Goal: Task Accomplishment & Management: Manage account settings

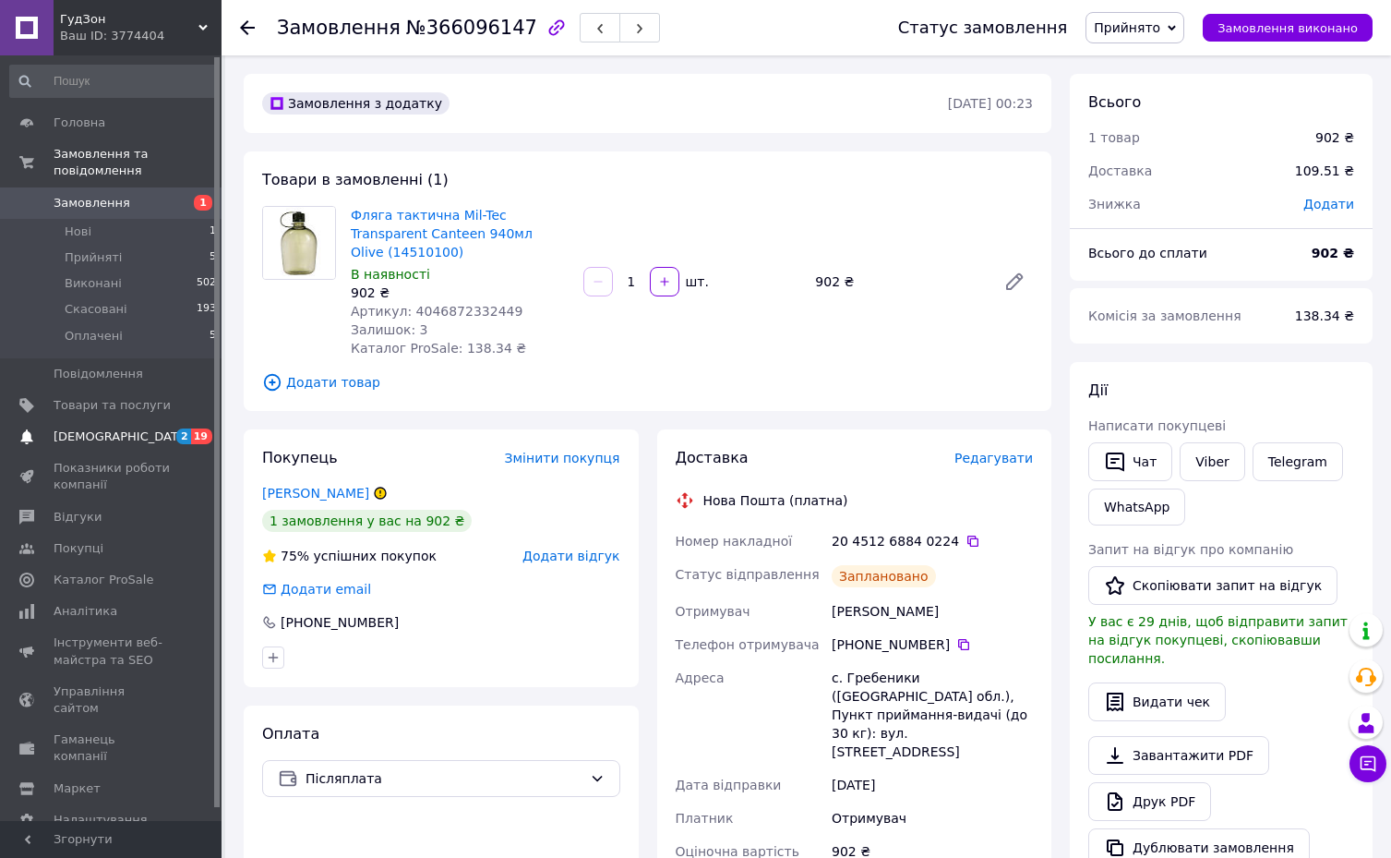
click at [142, 428] on span "[DEMOGRAPHIC_DATA]" at bounding box center [112, 436] width 117 height 17
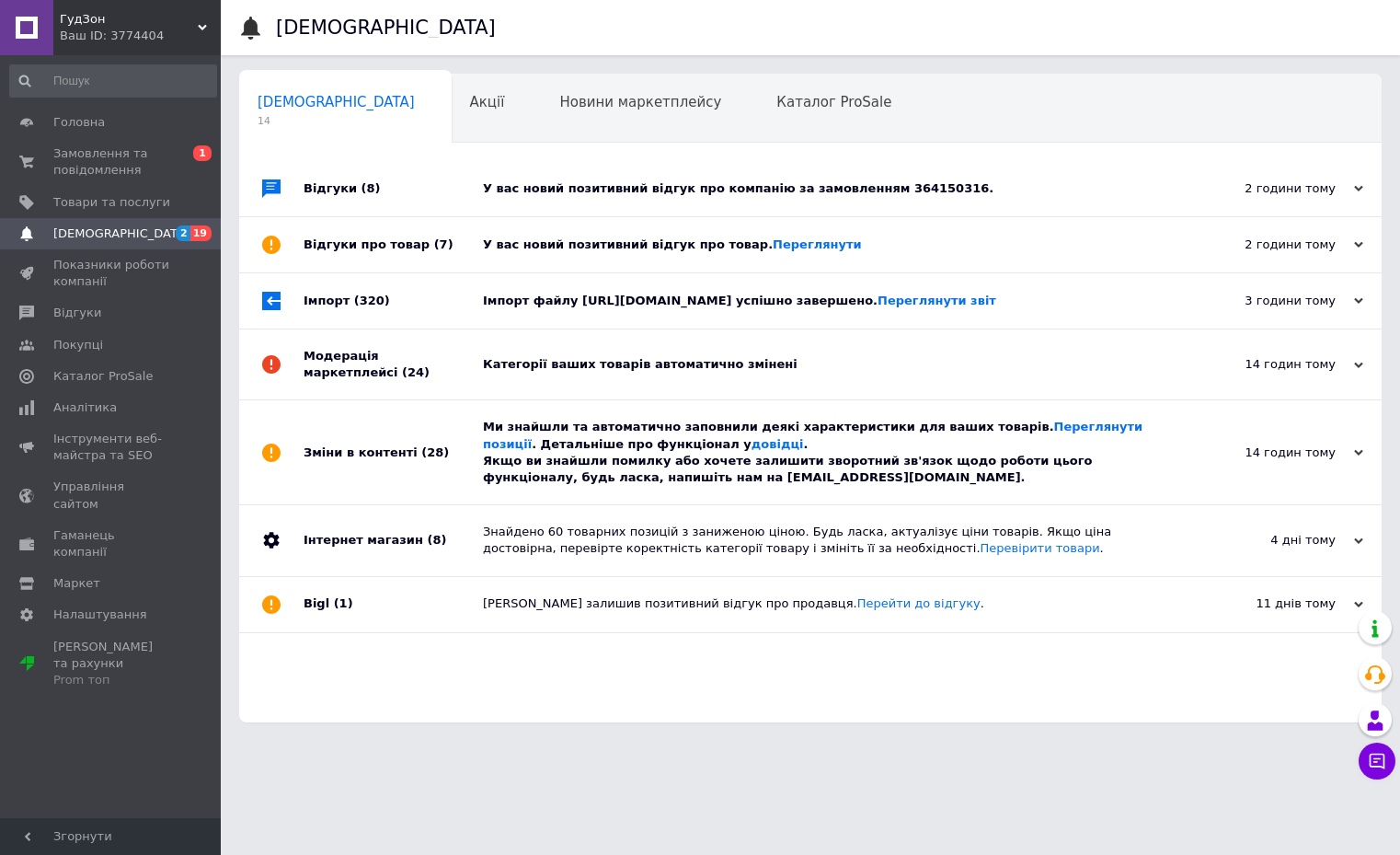
click at [807, 448] on div "Ми знайшли та автоматично заповнили деякі характеристики для ваших товарів. Пер…" at bounding box center [831, 451] width 697 height 67
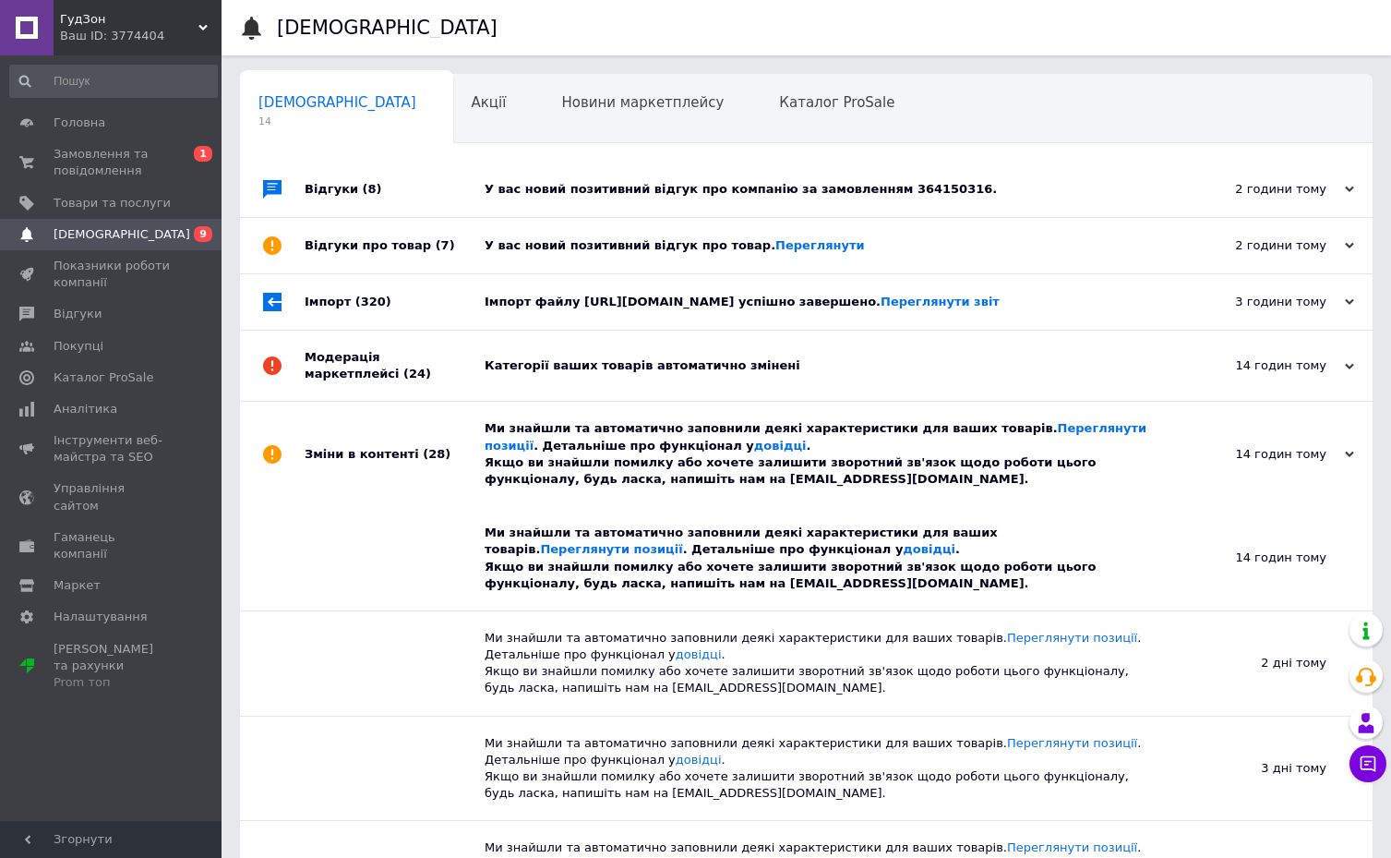
click at [806, 446] on div "Ми знайшли та автоматично заповнили деякі характеристики для ваших товарів. Пер…" at bounding box center [827, 453] width 685 height 67
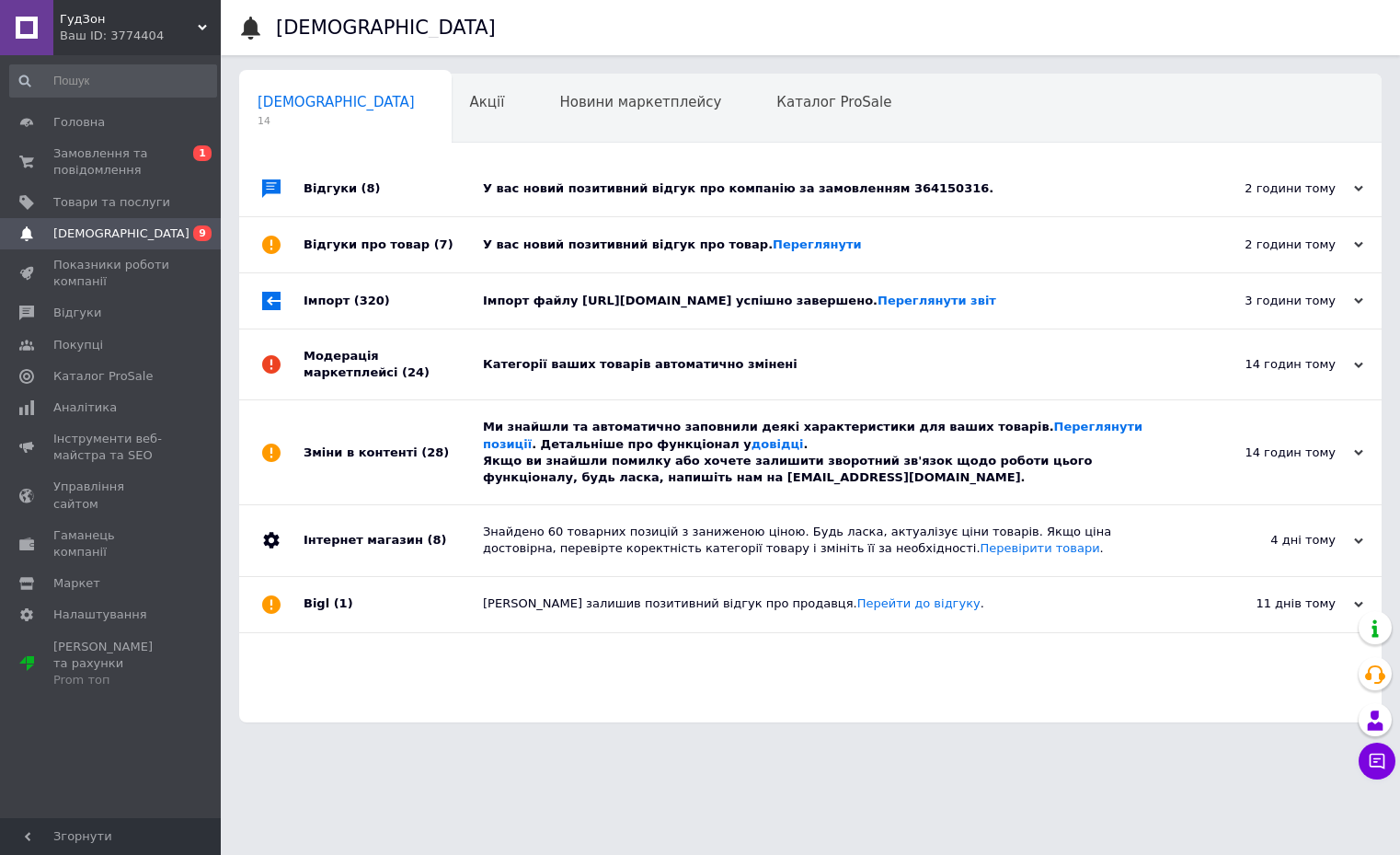
click at [796, 373] on div "Категорії ваших товарів автоматично змінені" at bounding box center [831, 364] width 697 height 17
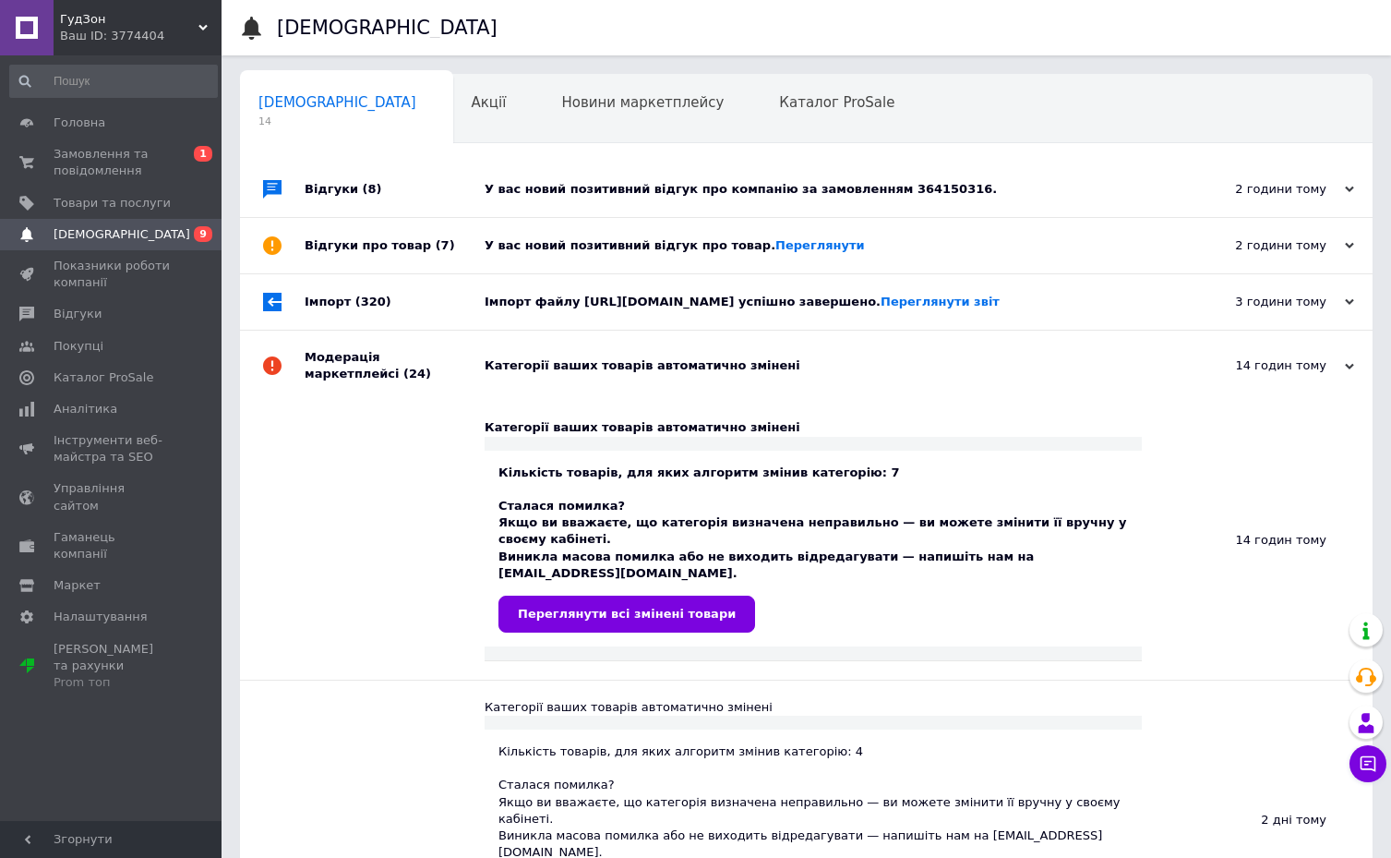
click at [799, 374] on div "Категорії ваших товарів автоматично змінені" at bounding box center [827, 365] width 685 height 17
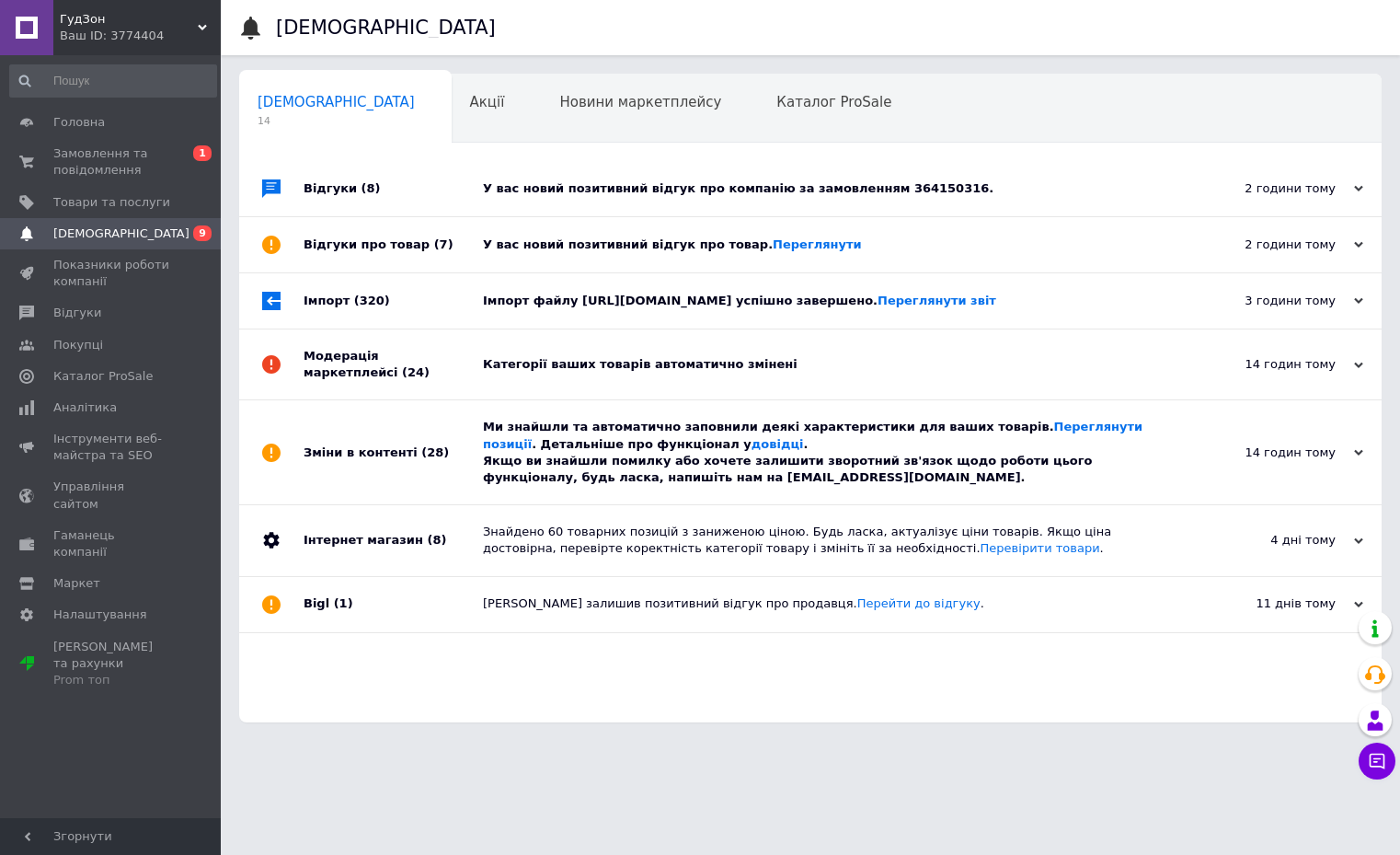
click at [813, 309] on div "Імпорт файлу [URL][DOMAIN_NAME] успішно завершено. Переглянути звіт" at bounding box center [831, 301] width 697 height 17
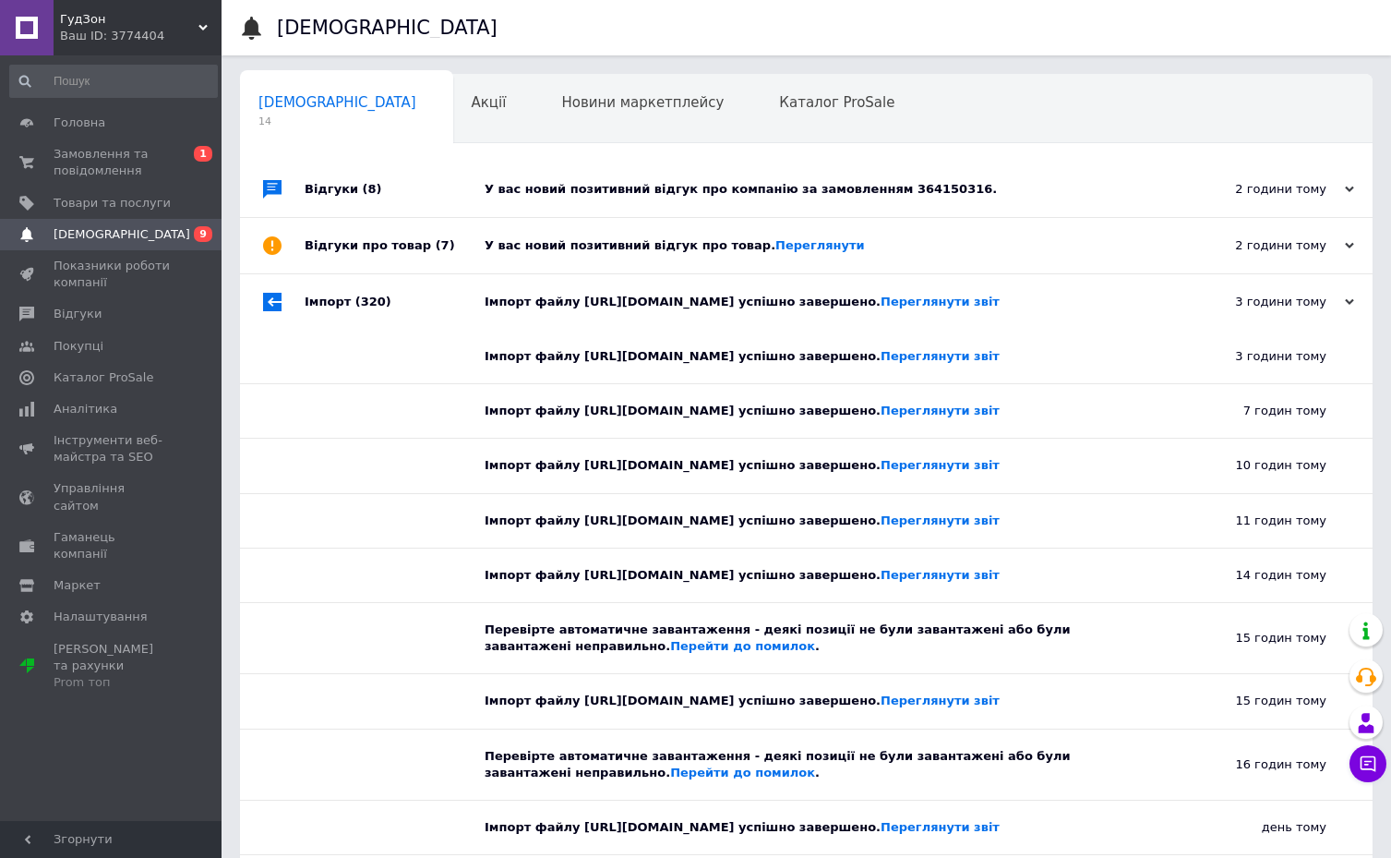
click at [803, 304] on div "Імпорт файлу [URL][DOMAIN_NAME] успішно завершено. Переглянути звіт" at bounding box center [827, 302] width 685 height 17
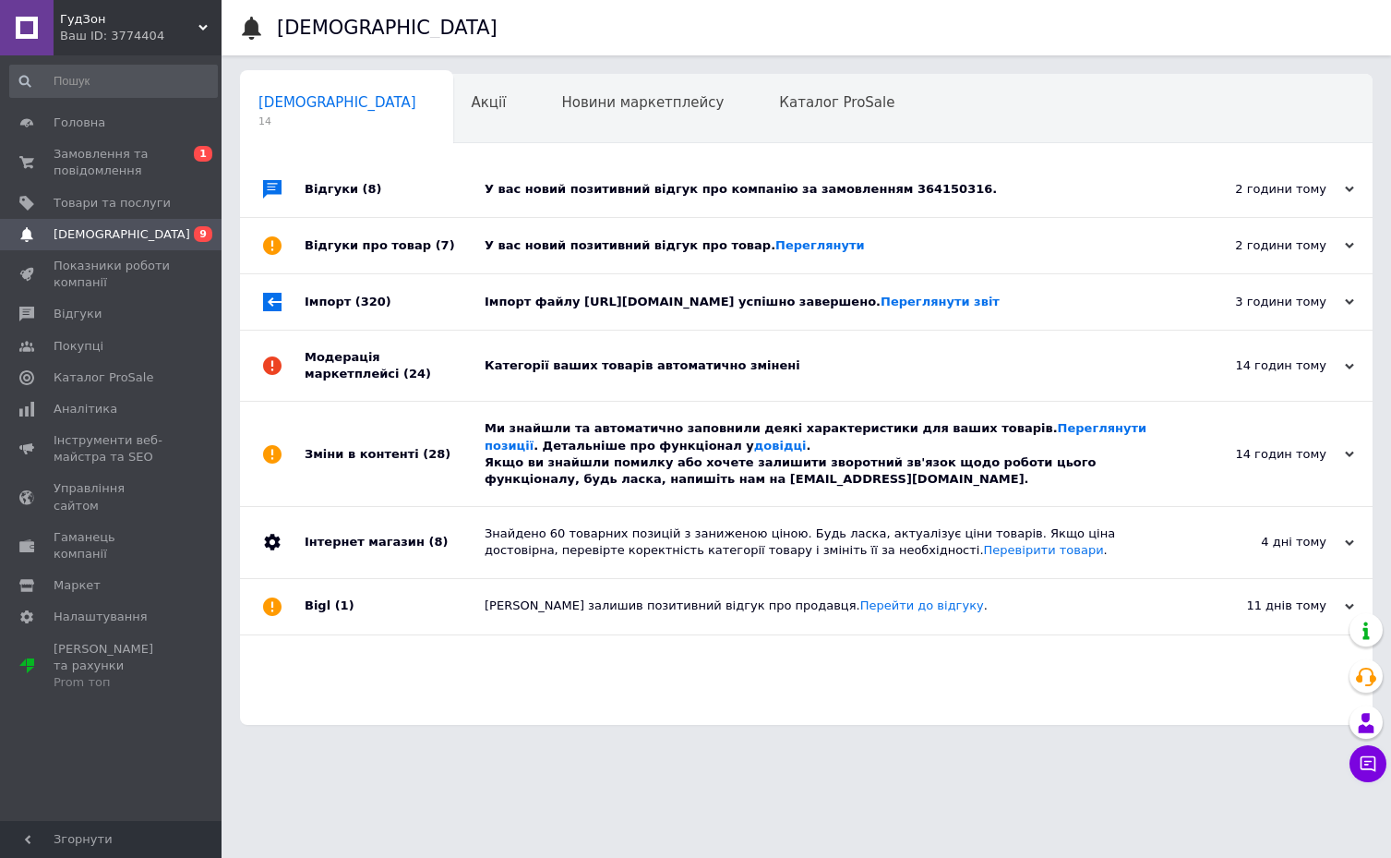
click at [675, 248] on div "У вас новий позитивний відгук про товар. [GEOGRAPHIC_DATA]" at bounding box center [827, 245] width 685 height 17
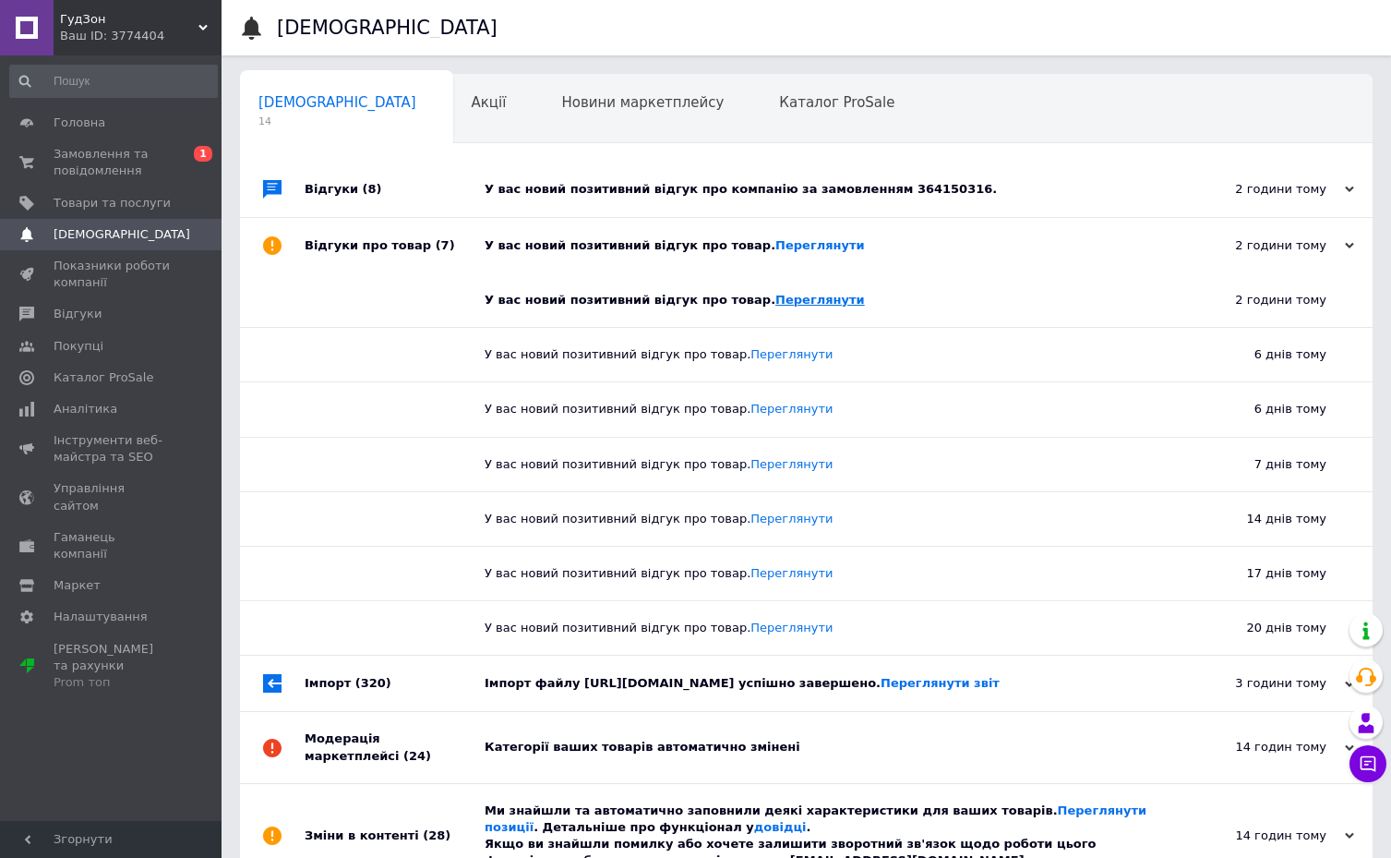
click at [782, 297] on link "Переглянути" at bounding box center [820, 300] width 90 height 14
